Goal: Information Seeking & Learning: Find specific fact

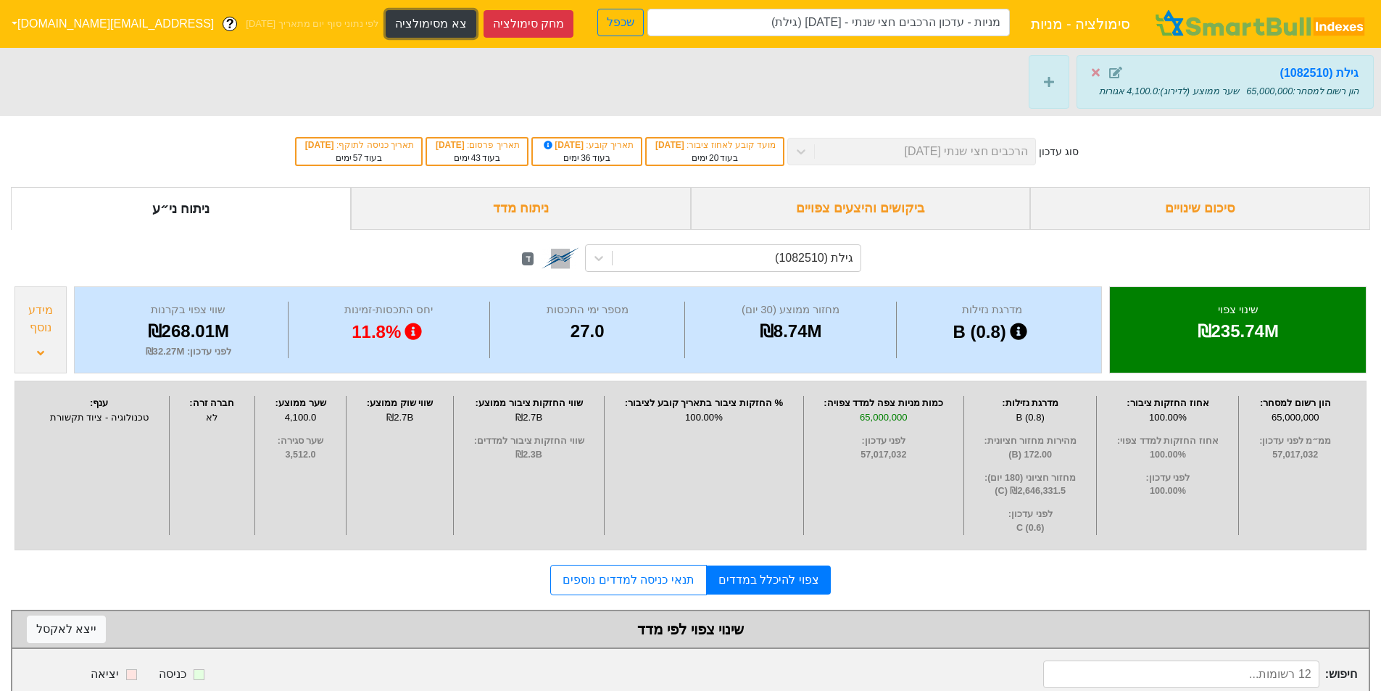
click at [386, 22] on button "צא מסימולציה" at bounding box center [431, 24] width 90 height 28
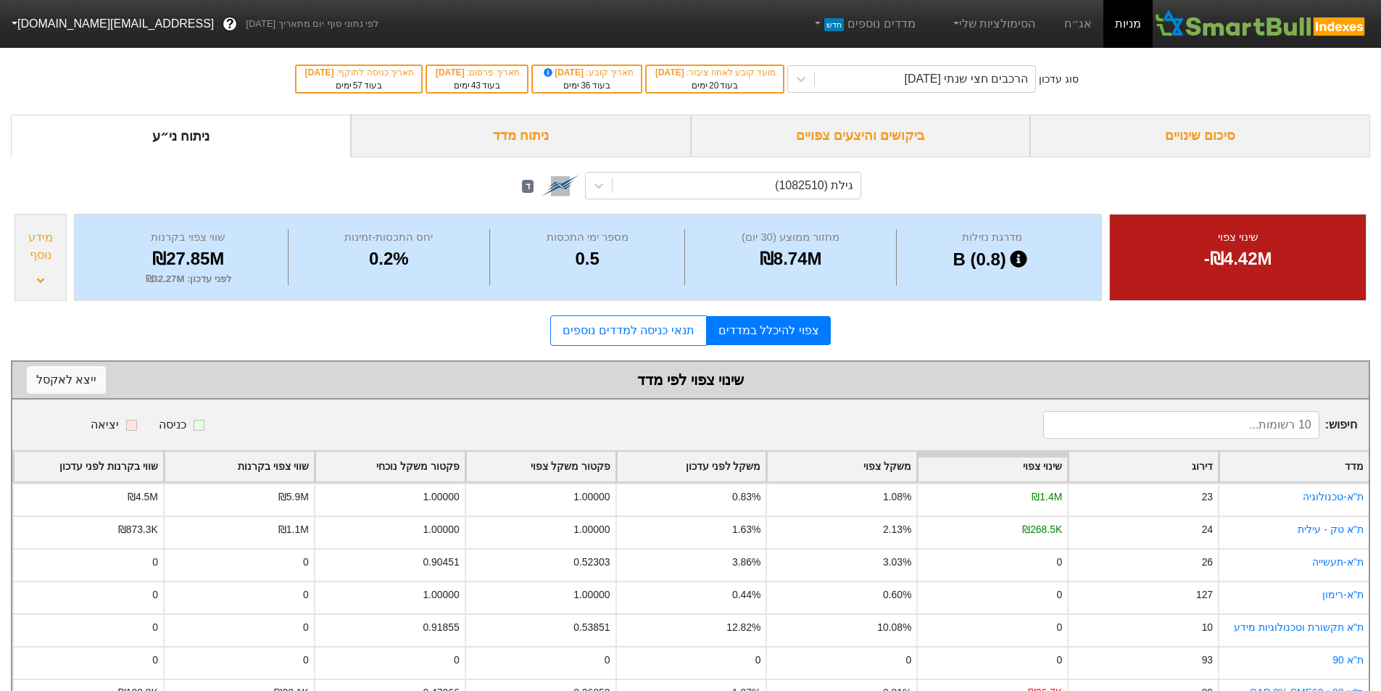
click at [897, 131] on div "ביקושים והיצעים צפויים" at bounding box center [861, 136] width 340 height 43
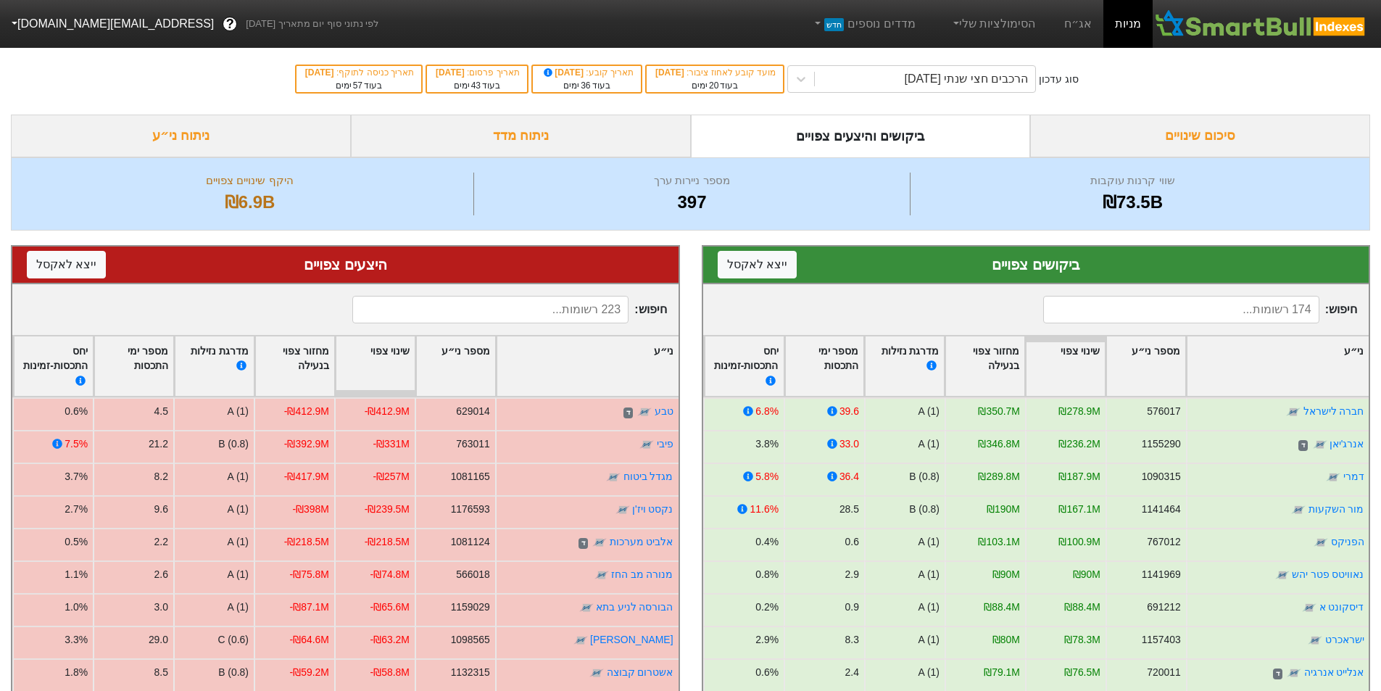
click at [1250, 307] on input at bounding box center [1181, 310] width 276 height 28
type input "[PERSON_NAME]"
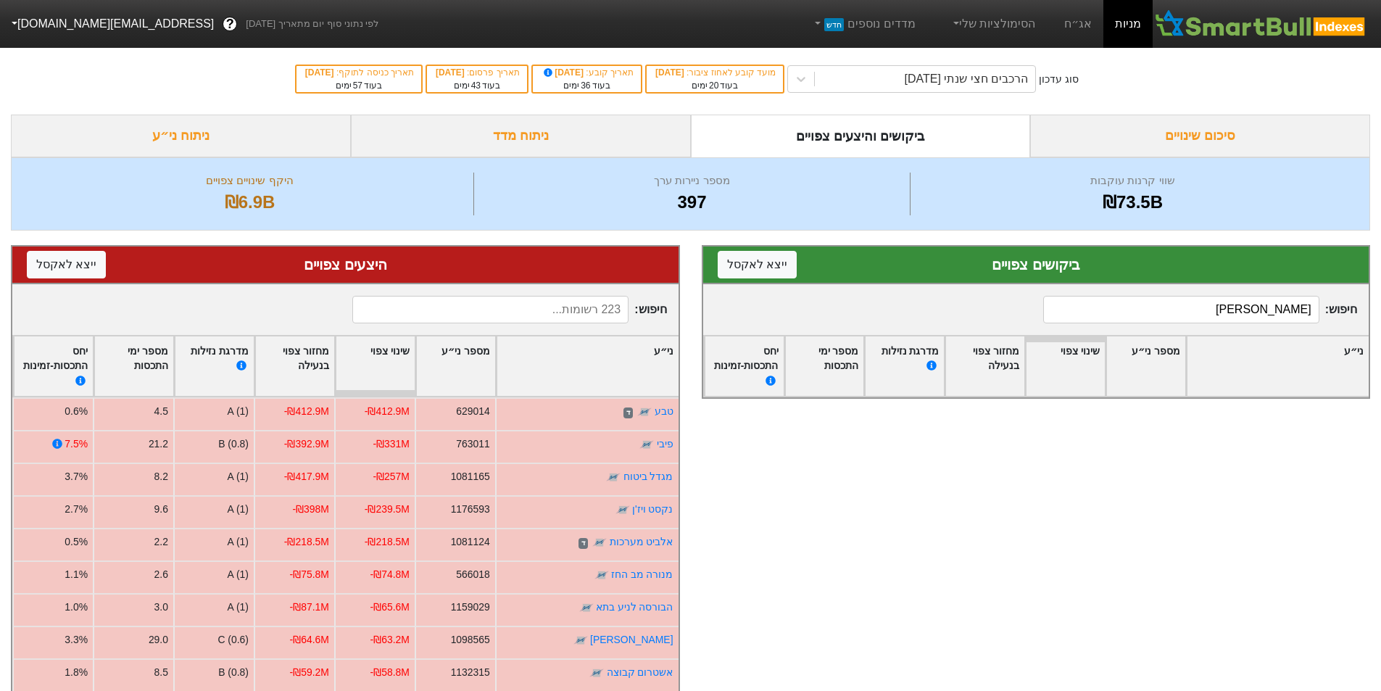
click at [1257, 307] on input "[PERSON_NAME]" at bounding box center [1181, 310] width 276 height 28
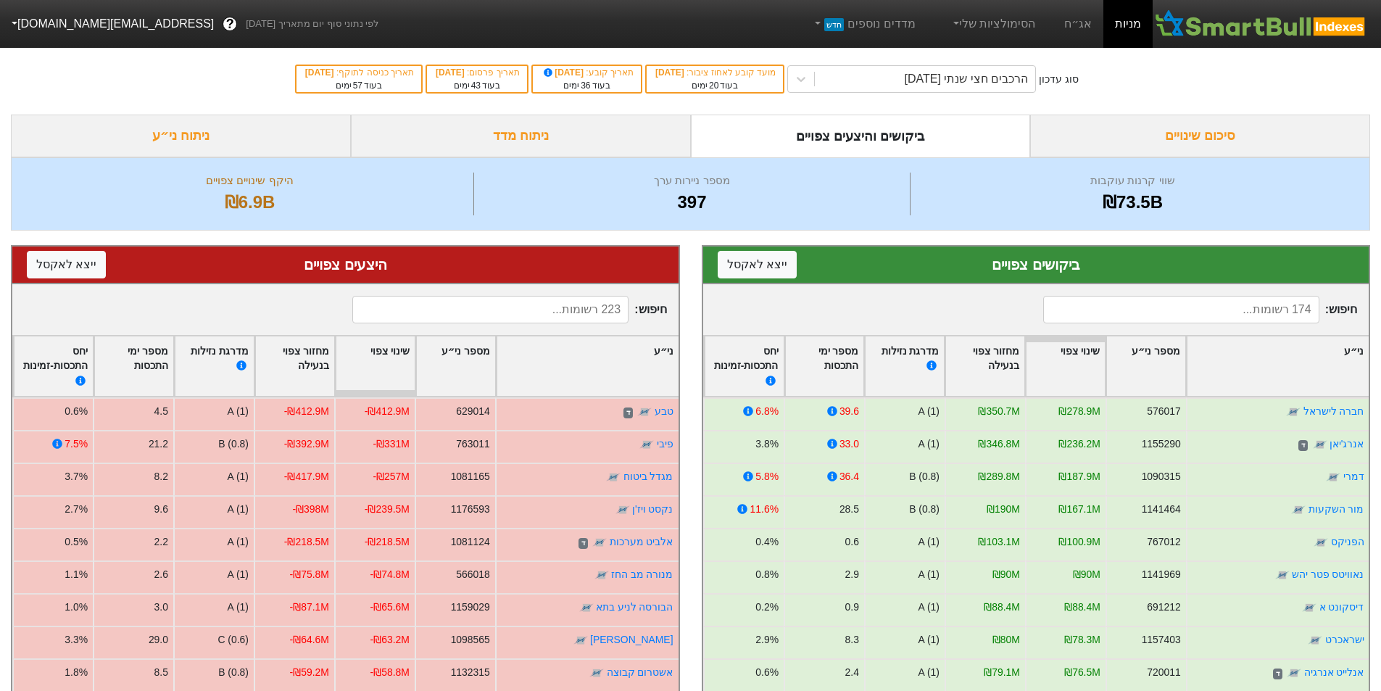
click at [596, 315] on input at bounding box center [490, 310] width 276 height 28
type input "[PERSON_NAME]"
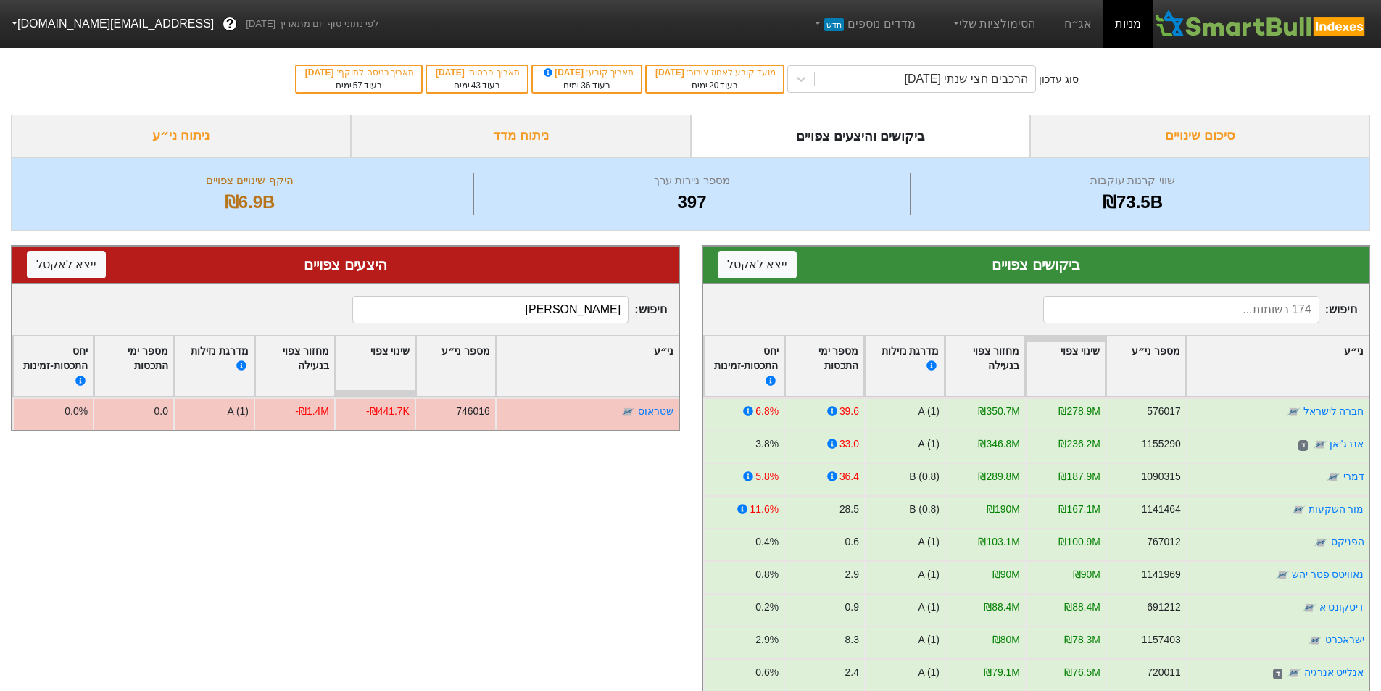
click at [565, 317] on input "[PERSON_NAME]" at bounding box center [490, 310] width 276 height 28
